Goal: Find specific page/section: Find specific page/section

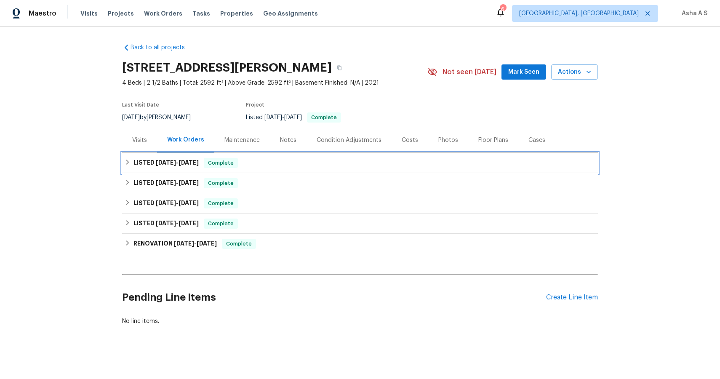
click at [165, 157] on div "LISTED [DATE] - [DATE] Complete" at bounding box center [360, 163] width 476 height 20
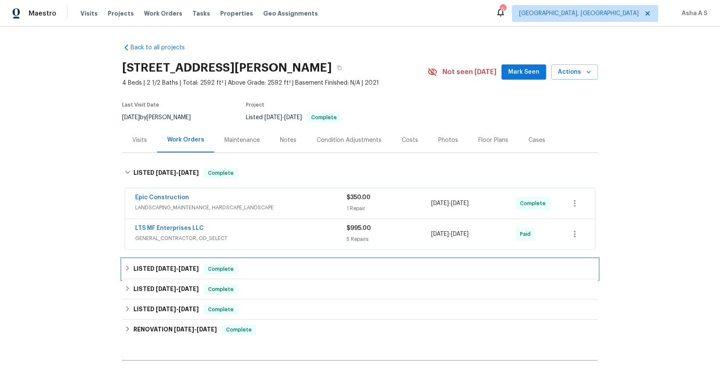
click at [183, 260] on div "LISTED [DATE] - [DATE] Complete" at bounding box center [360, 269] width 476 height 20
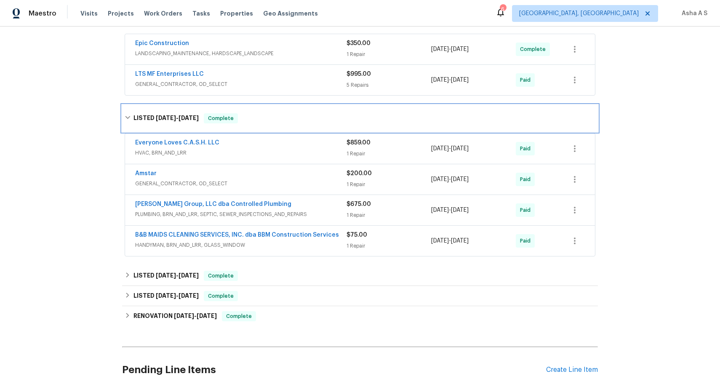
scroll to position [167, 0]
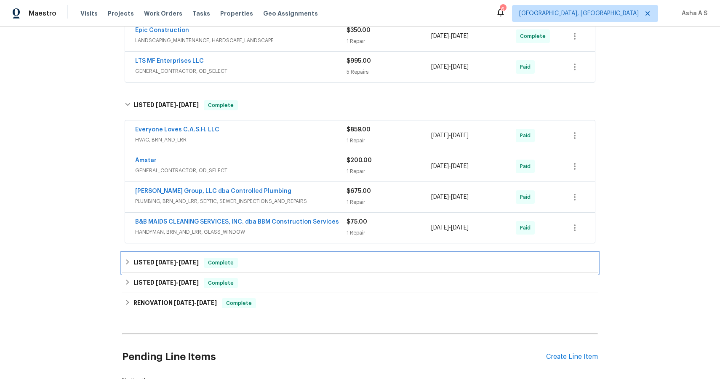
click at [195, 256] on div "LISTED [DATE] - [DATE] Complete" at bounding box center [360, 263] width 476 height 20
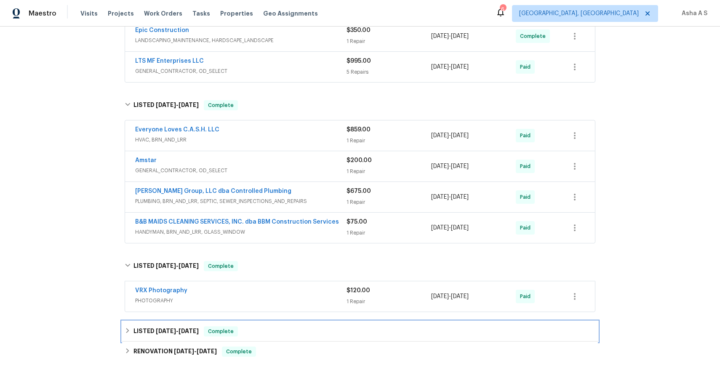
click at [181, 323] on div "LISTED [DATE] - [DATE] Complete" at bounding box center [360, 331] width 476 height 20
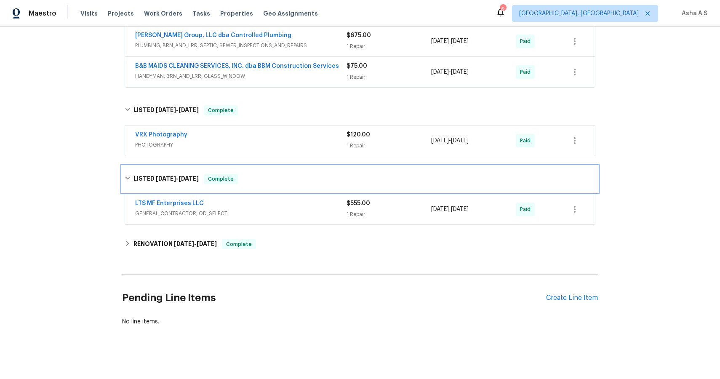
scroll to position [327, 0]
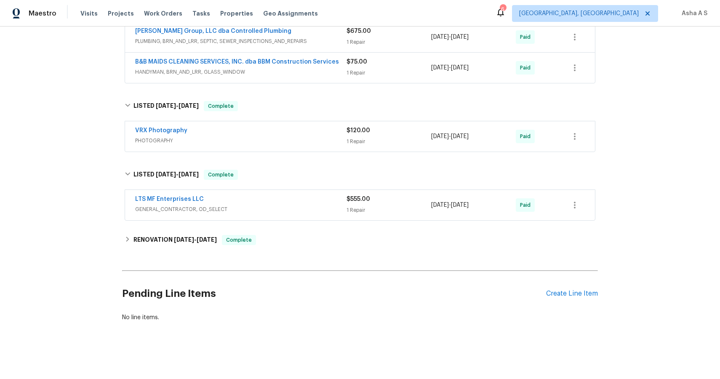
click at [227, 210] on span "GENERAL_CONTRACTOR, OD_SELECT" at bounding box center [240, 209] width 211 height 8
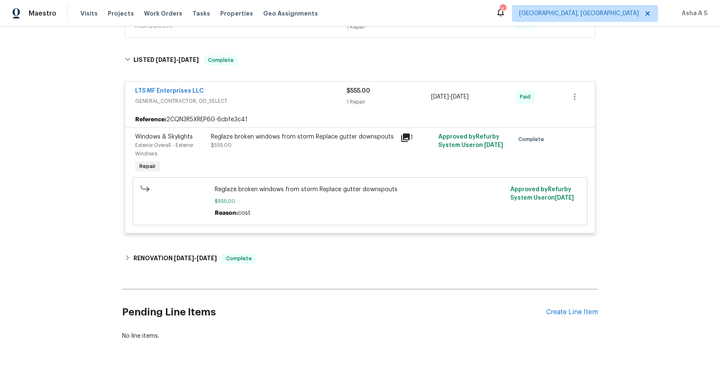
scroll to position [461, 0]
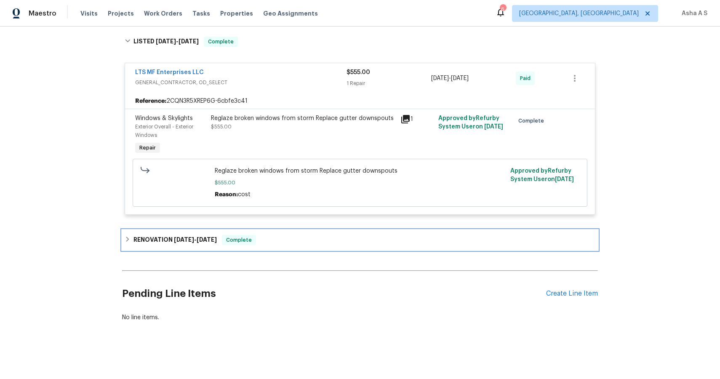
click at [260, 250] on div "RENOVATION [DATE] - [DATE] Complete" at bounding box center [360, 240] width 476 height 20
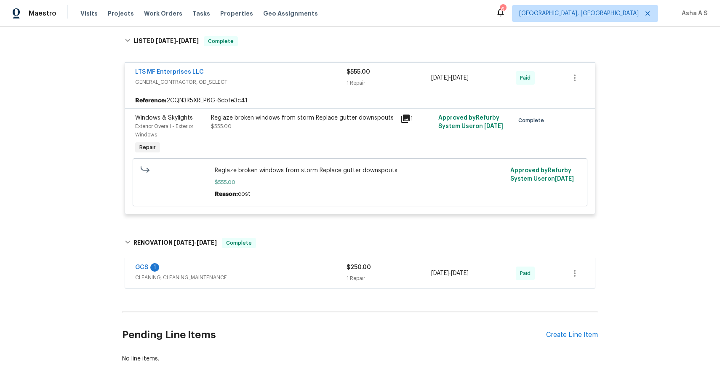
click at [272, 270] on div "GCS 1" at bounding box center [240, 268] width 211 height 10
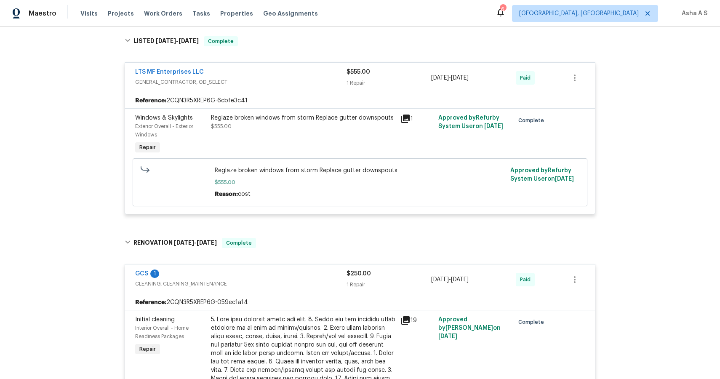
scroll to position [702, 0]
